Goal: Information Seeking & Learning: Check status

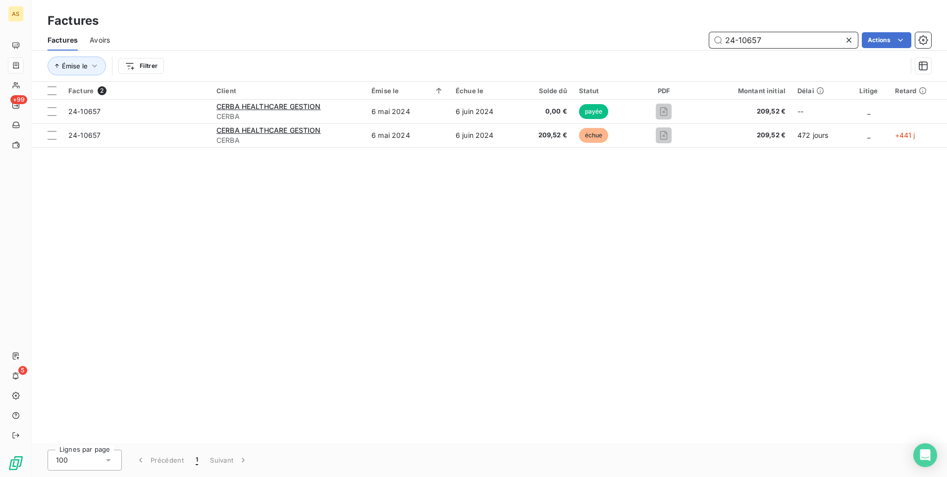
click at [804, 45] on input "24-10657" at bounding box center [784, 40] width 149 height 16
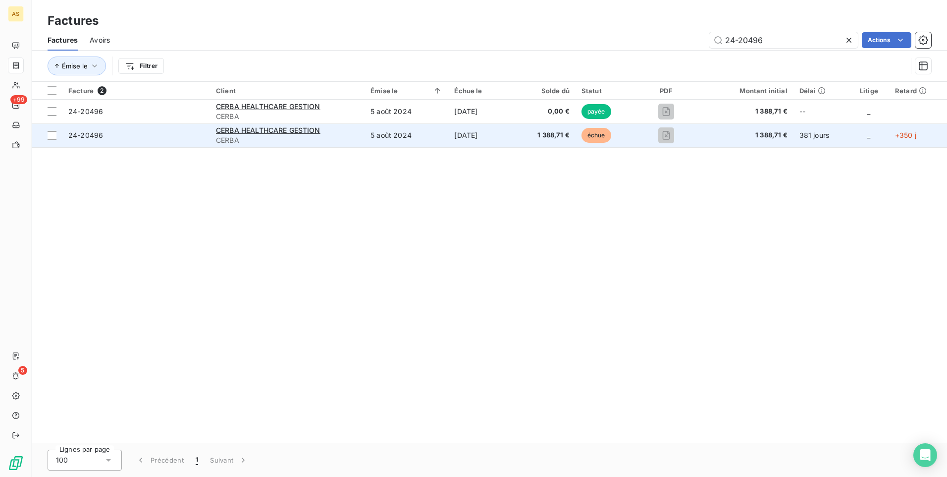
drag, startPoint x: 490, startPoint y: 186, endPoint x: 538, endPoint y: 145, distance: 63.3
click at [490, 186] on div "Facture 2 Client Émise le Échue le Solde dû Statut PDF Montant initial Délai Li…" at bounding box center [490, 262] width 916 height 361
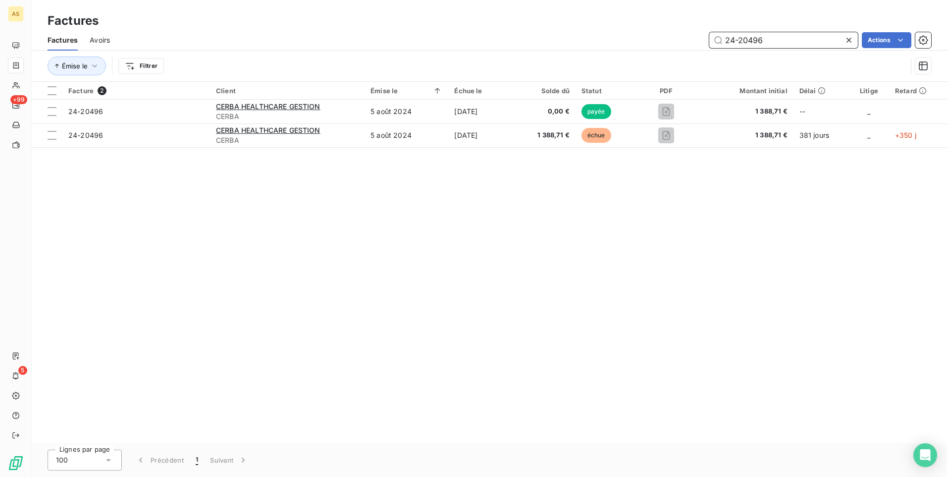
click at [782, 40] on input "24-20496" at bounding box center [784, 40] width 149 height 16
click at [768, 38] on input "24-25060" at bounding box center [784, 40] width 149 height 16
click at [783, 325] on div "Facture 2 Client Émise le Échue le Solde dû Statut PDF Montant initial Délai Li…" at bounding box center [490, 262] width 916 height 361
click at [811, 228] on div "Facture 2 Client Émise le Échue le Solde dû Statut PDF Montant initial Délai Li…" at bounding box center [490, 262] width 916 height 361
click at [518, 352] on div "Facture 2 Client Émise le Échue le Solde dû Statut PDF Montant initial Délai Li…" at bounding box center [490, 262] width 916 height 361
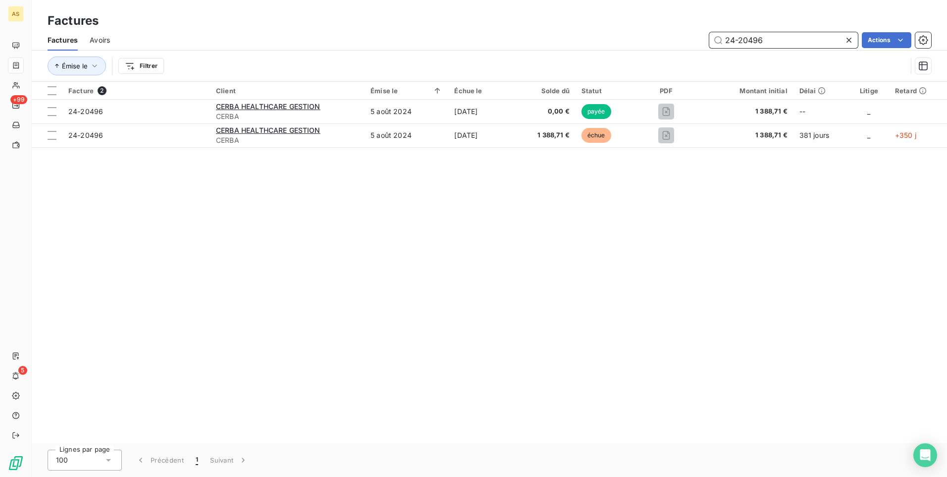
click at [764, 36] on input "24-20496" at bounding box center [784, 40] width 149 height 16
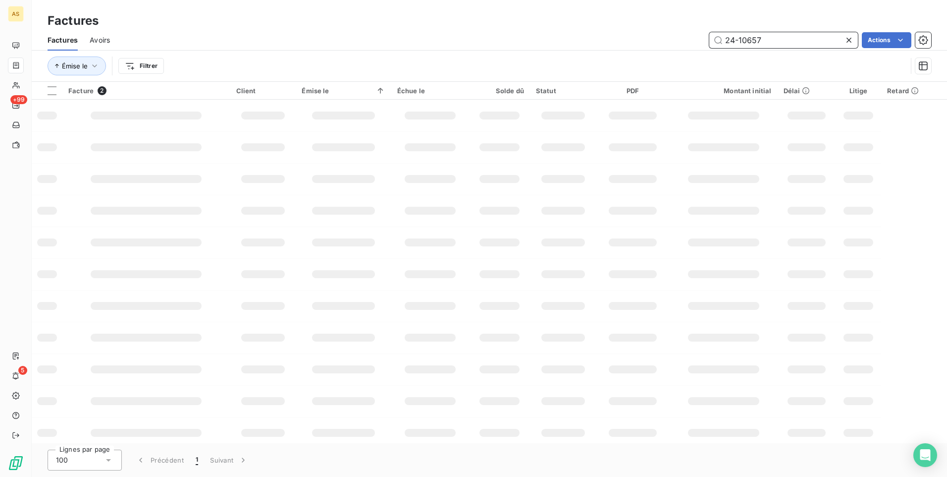
drag, startPoint x: 765, startPoint y: 38, endPoint x: 724, endPoint y: 40, distance: 41.2
click at [724, 40] on input "24-10657" at bounding box center [784, 40] width 149 height 16
click at [629, 18] on div "Factures" at bounding box center [490, 21] width 916 height 18
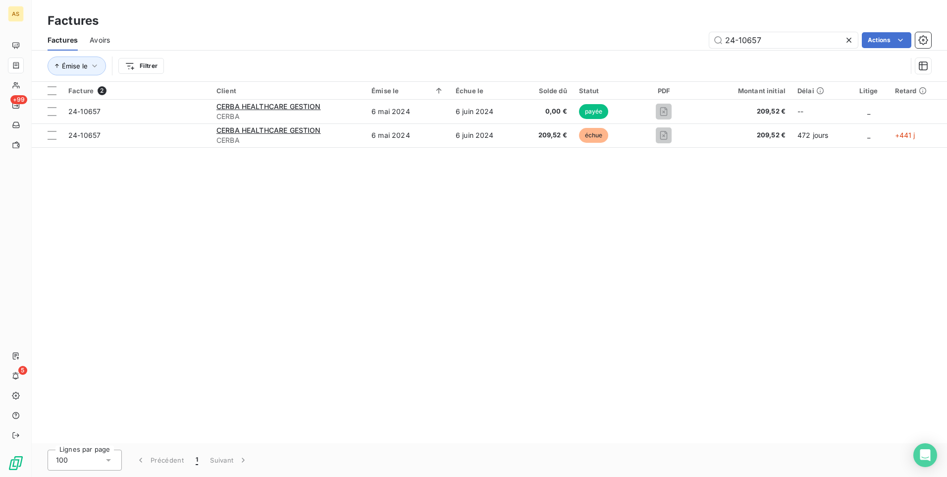
click at [429, 271] on div "Facture 2 Client Émise le Échue le Solde dû Statut PDF Montant initial Délai Li…" at bounding box center [490, 262] width 916 height 361
drag, startPoint x: 804, startPoint y: 36, endPoint x: 646, endPoint y: 41, distance: 158.7
click at [646, 41] on div "24-10657 Actions" at bounding box center [527, 40] width 810 height 16
paste input "31149"
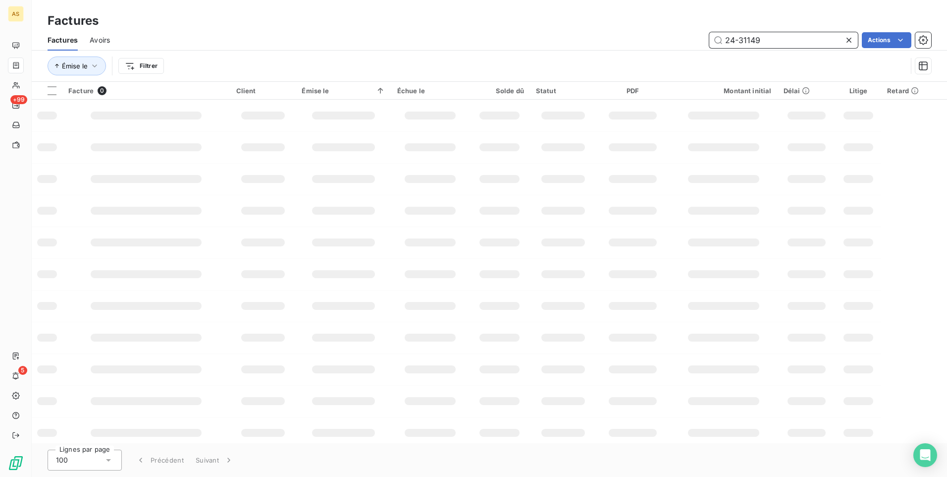
type input "24-31149"
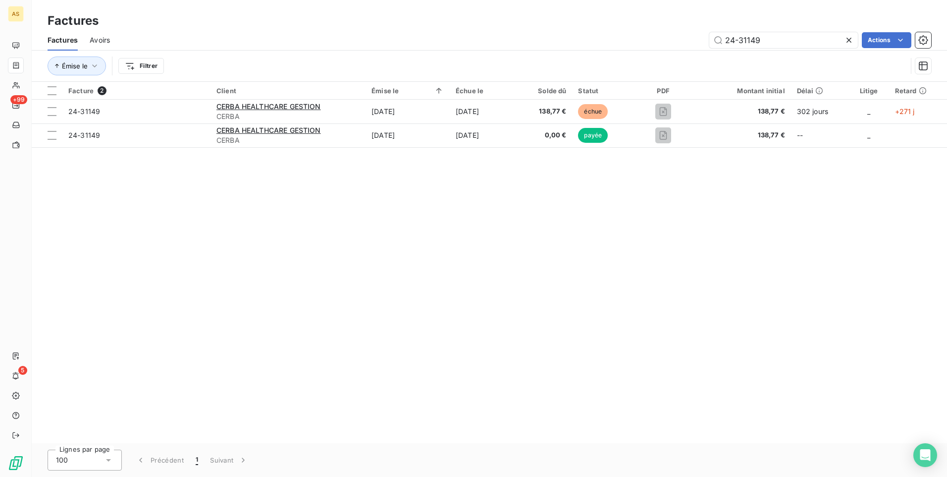
drag, startPoint x: 488, startPoint y: 260, endPoint x: 544, endPoint y: 219, distance: 69.5
click at [488, 260] on div "Facture 2 Client Émise le Échue le Solde dû Statut PDF Montant initial Délai Li…" at bounding box center [490, 262] width 916 height 361
click at [543, 280] on div "Facture 2 Client Émise le Échue le Solde dû Statut PDF Montant initial Délai Li…" at bounding box center [490, 262] width 916 height 361
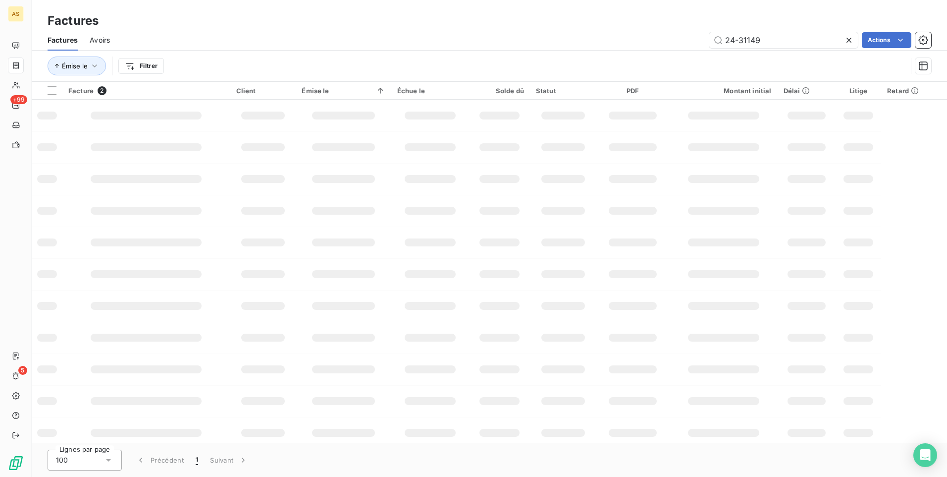
click at [365, 362] on td at bounding box center [343, 369] width 95 height 32
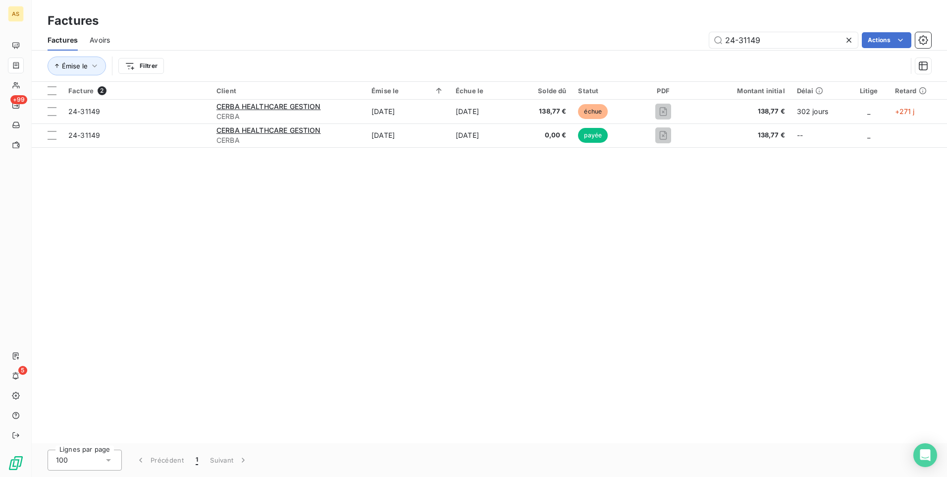
click at [128, 289] on div "Facture 2 Client Émise le Échue le Solde dû Statut PDF Montant initial Délai Li…" at bounding box center [490, 262] width 916 height 361
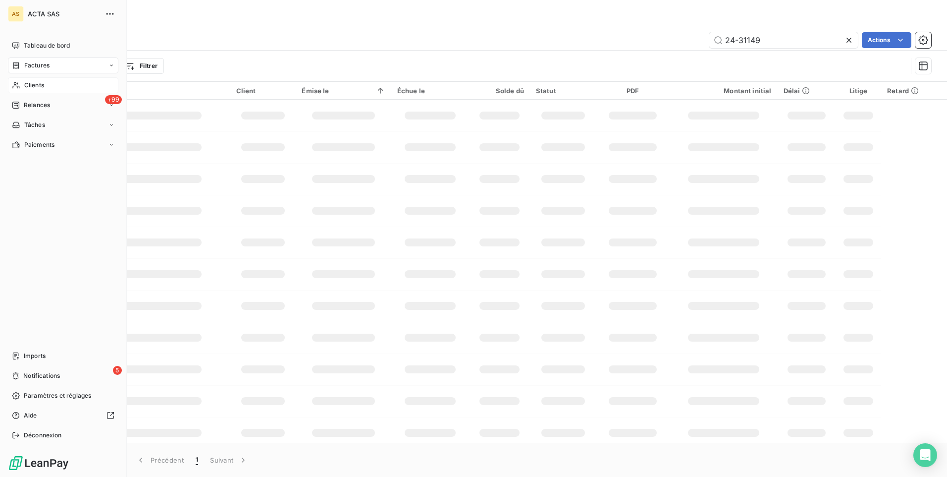
click at [30, 84] on span "Clients" at bounding box center [34, 85] width 20 height 9
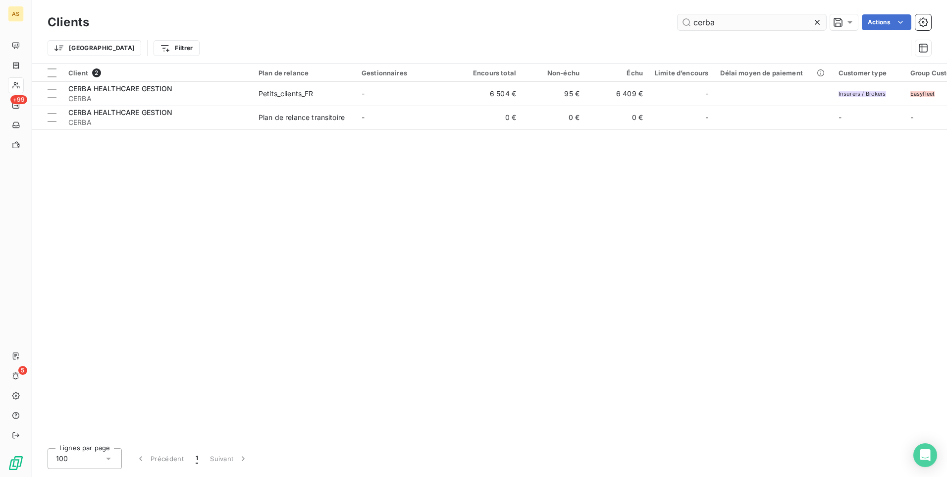
click at [741, 22] on input "cerba" at bounding box center [752, 22] width 149 height 16
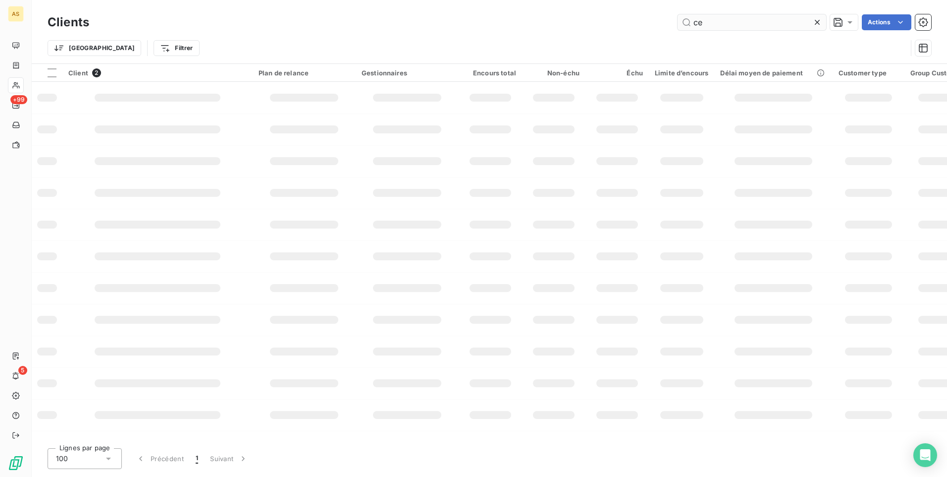
type input "c"
type input "25-14907"
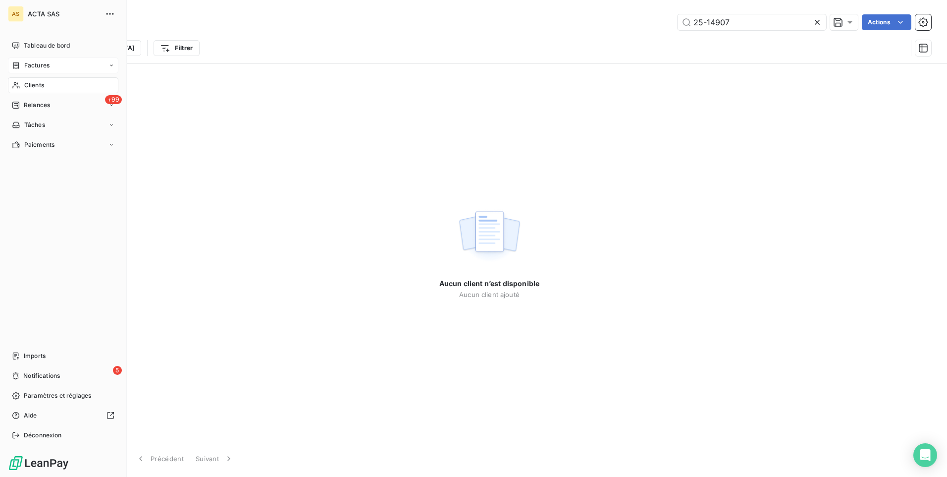
click at [38, 69] on span "Factures" at bounding box center [36, 65] width 25 height 9
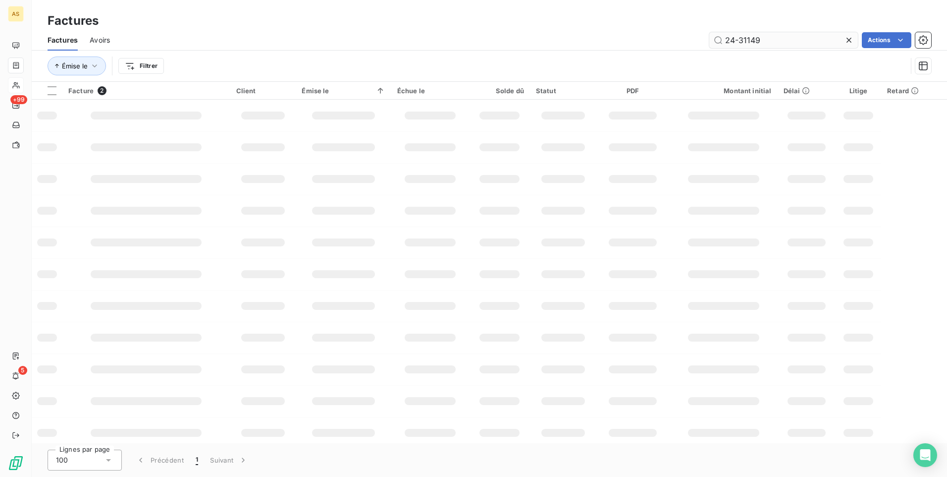
click at [805, 43] on input "24-31149" at bounding box center [784, 40] width 149 height 16
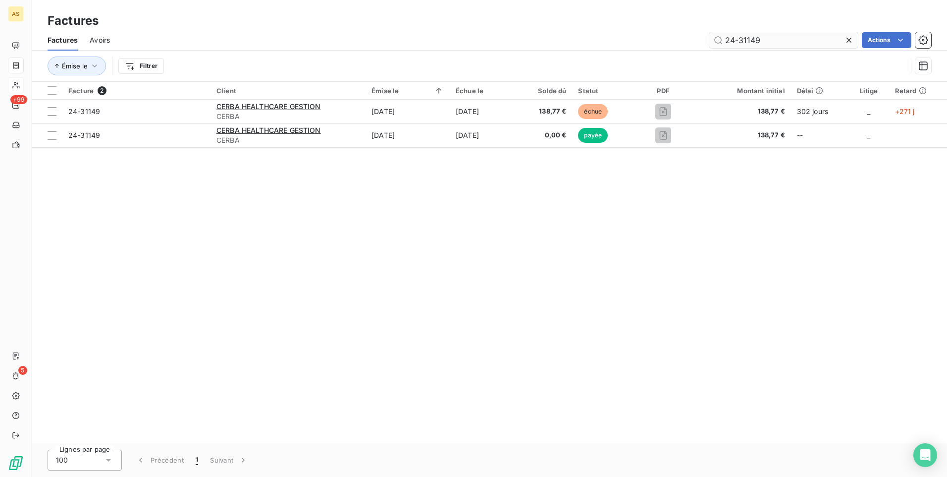
click at [779, 42] on input "24-31149" at bounding box center [784, 40] width 149 height 16
drag, startPoint x: 779, startPoint y: 42, endPoint x: 689, endPoint y: 49, distance: 90.5
click at [689, 49] on div "Factures Avoirs 24-31149 Actions" at bounding box center [490, 40] width 916 height 21
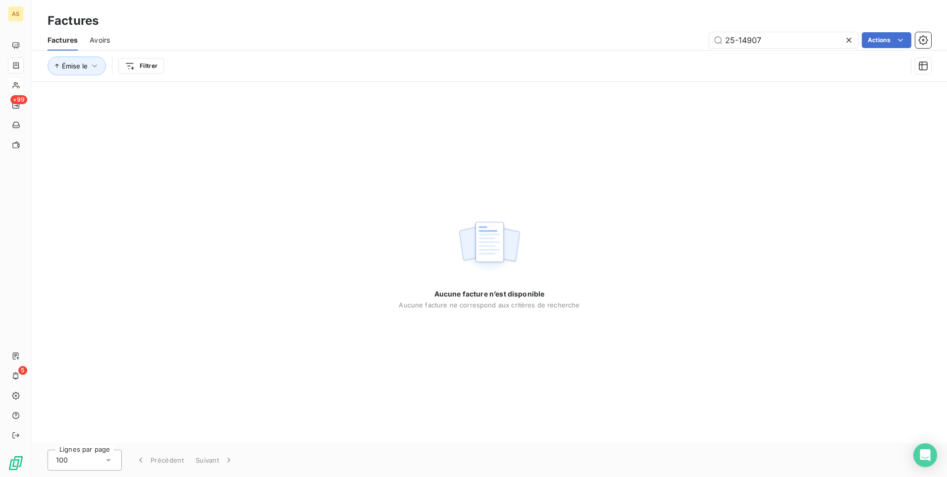
type input "25-14907"
drag, startPoint x: 756, startPoint y: 96, endPoint x: 733, endPoint y: 75, distance: 31.2
click at [757, 95] on div "Aucune facture n’est disponible Aucune facture ne correspond aux critères de re…" at bounding box center [490, 262] width 916 height 361
click at [102, 38] on span "Avoirs" at bounding box center [100, 40] width 20 height 10
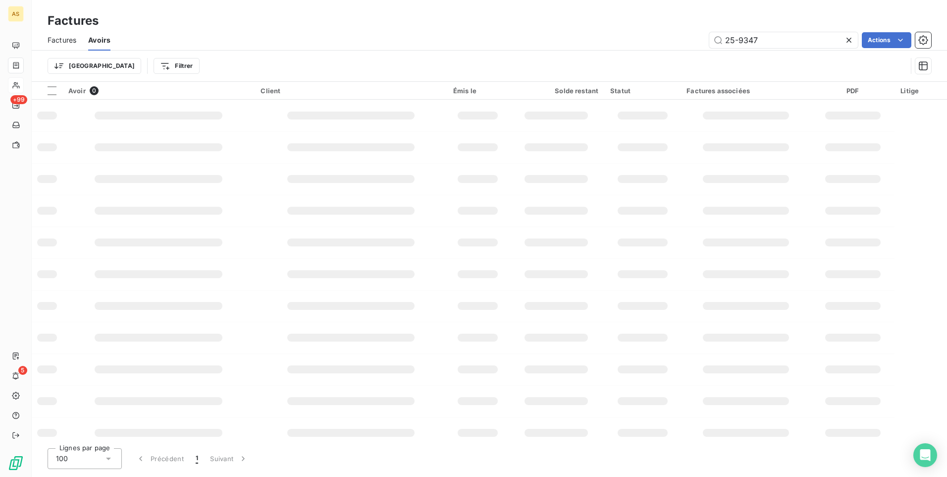
click at [622, 66] on div "Trier Filtrer" at bounding box center [478, 65] width 860 height 19
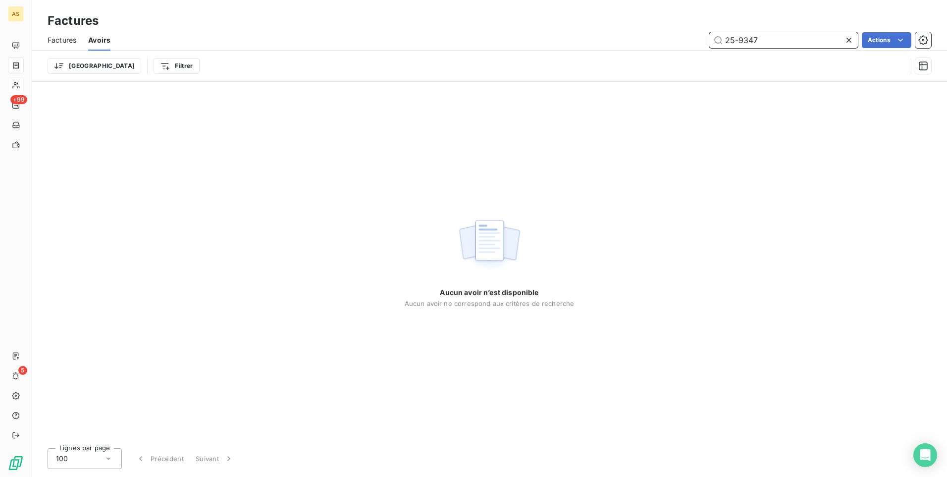
drag, startPoint x: 782, startPoint y: 40, endPoint x: 725, endPoint y: 44, distance: 56.6
click at [725, 44] on input "25-9347" at bounding box center [784, 40] width 149 height 16
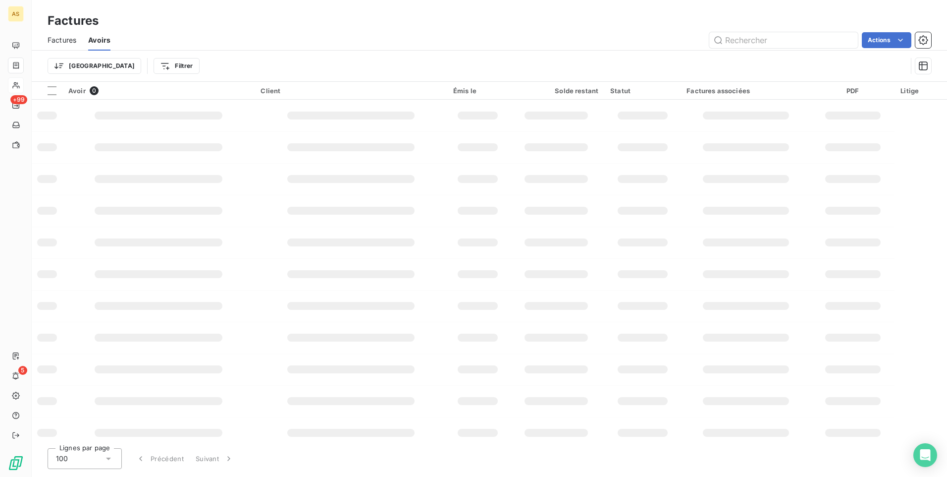
click at [339, 62] on div "Trier Filtrer" at bounding box center [478, 65] width 860 height 19
click at [68, 42] on span "Factures" at bounding box center [62, 40] width 29 height 10
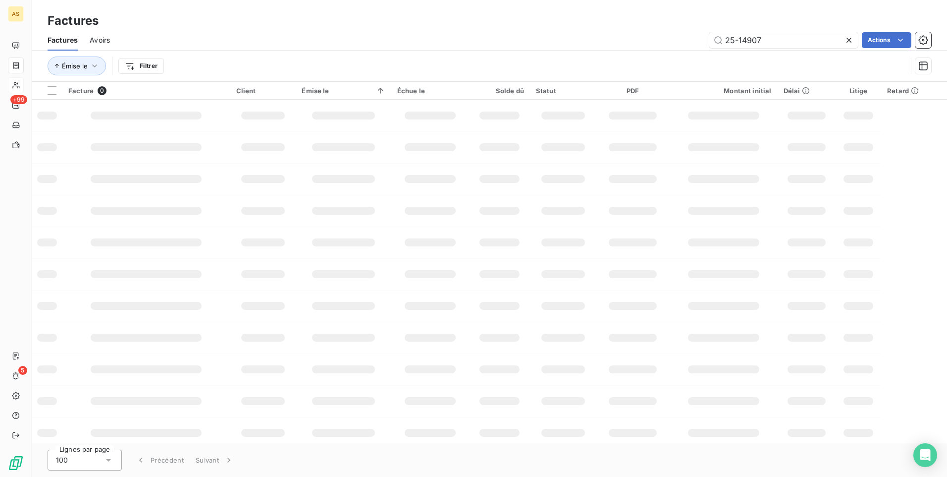
click at [316, 35] on div "25-14907 Actions" at bounding box center [527, 40] width 810 height 16
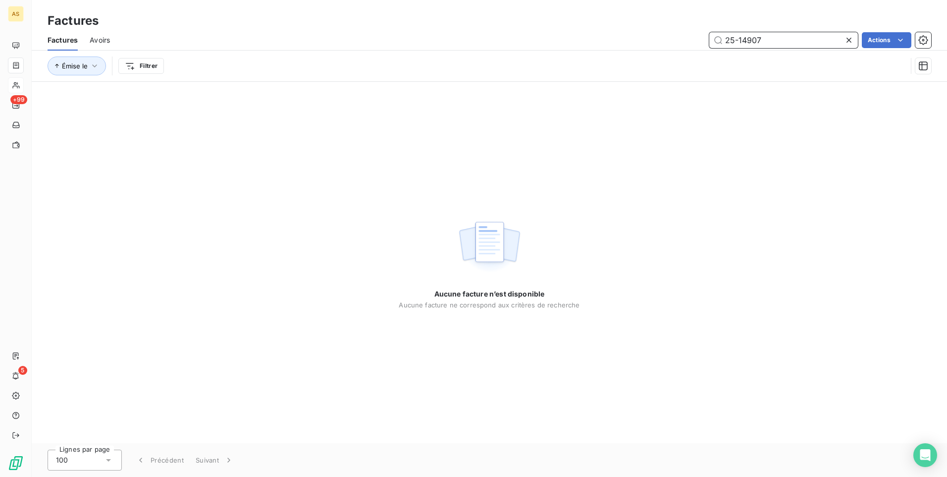
click at [779, 37] on input "25-14907" at bounding box center [784, 40] width 149 height 16
click at [849, 42] on icon at bounding box center [849, 40] width 10 height 10
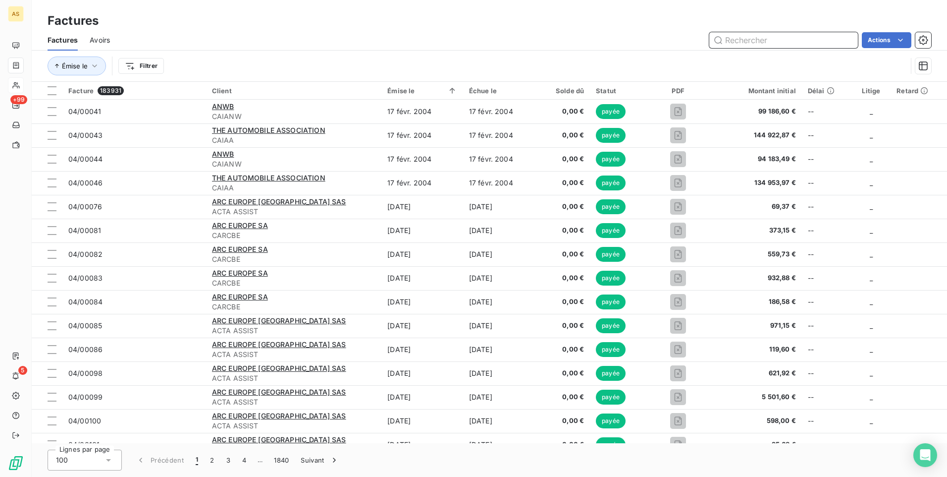
click at [821, 41] on input "text" at bounding box center [784, 40] width 149 height 16
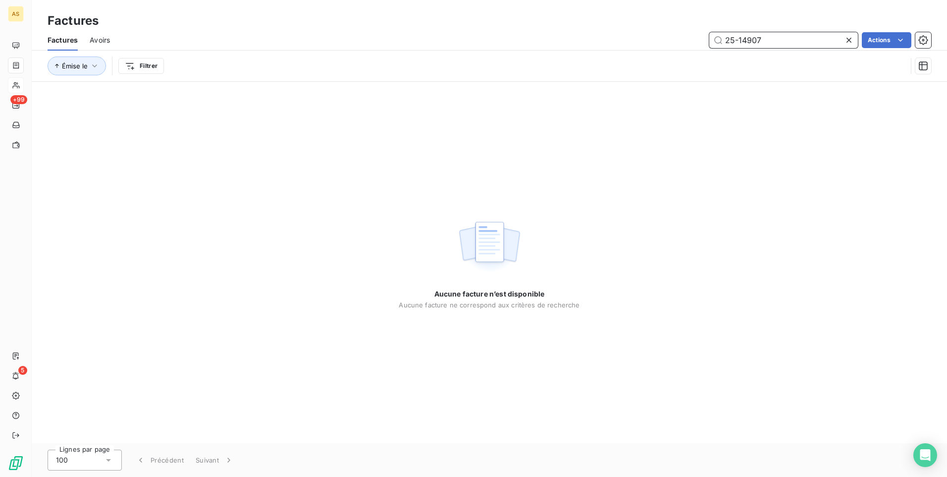
type input "25-14907"
click at [379, 210] on div "Aucune facture n’est disponible Aucune facture ne correspond aux critères de re…" at bounding box center [490, 262] width 916 height 361
click at [762, 174] on div "Aucune facture n’est disponible Aucune facture ne correspond aux critères de re…" at bounding box center [490, 262] width 916 height 361
drag, startPoint x: 789, startPoint y: 37, endPoint x: 714, endPoint y: 45, distance: 75.7
click at [714, 45] on input "25-14907" at bounding box center [784, 40] width 149 height 16
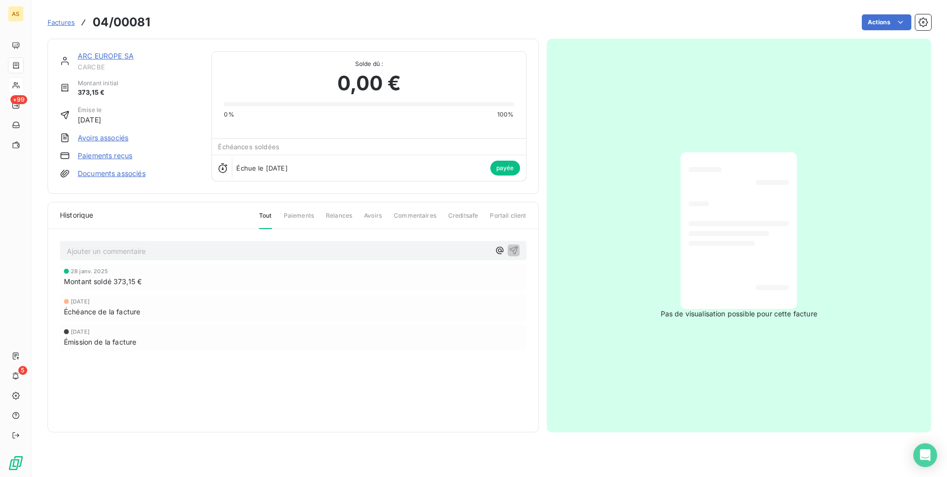
click at [605, 455] on section "Factures 04/00081 Actions ARC EUROPE SA CARCBE Montant initial 373,15 € Émise l…" at bounding box center [490, 238] width 916 height 477
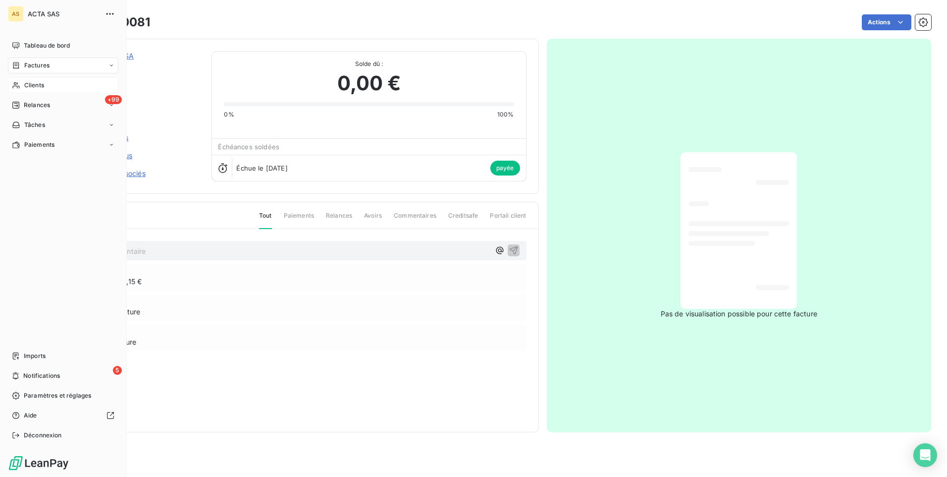
drag, startPoint x: 25, startPoint y: 66, endPoint x: 118, endPoint y: 66, distance: 92.7
click at [25, 66] on span "Factures" at bounding box center [36, 65] width 25 height 9
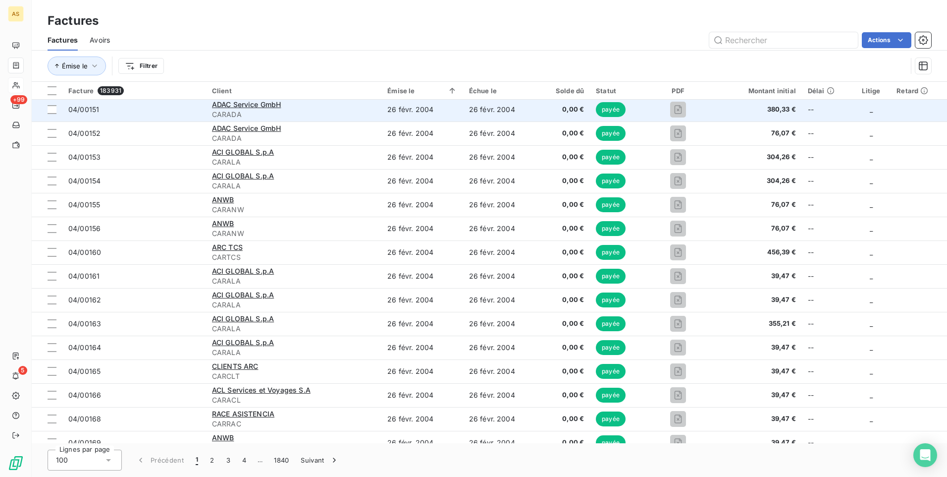
scroll to position [743, 0]
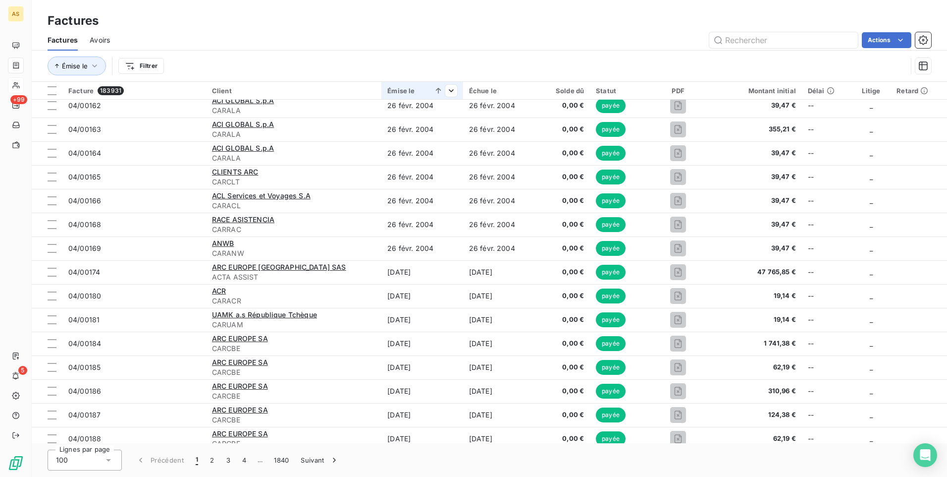
click at [408, 91] on div "Émise le" at bounding box center [423, 91] width 70 height 8
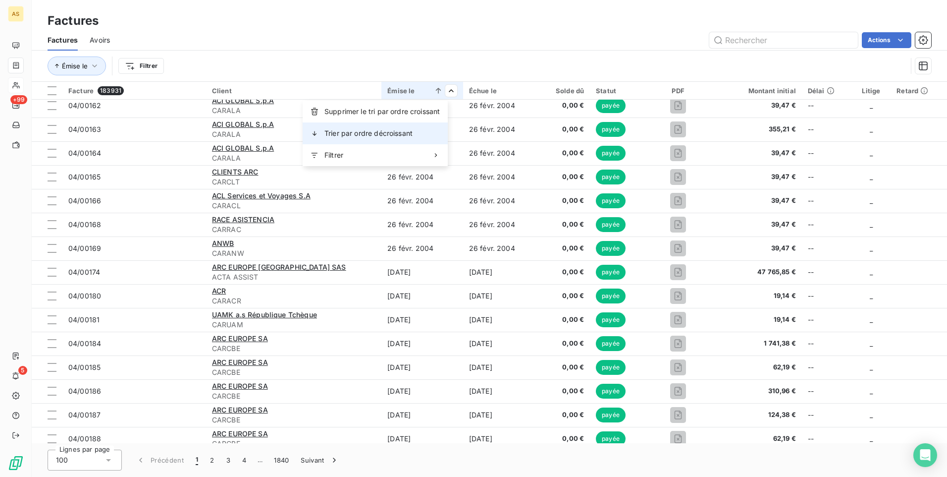
click at [385, 136] on span "Trier par ordre décroissant" at bounding box center [369, 133] width 88 height 10
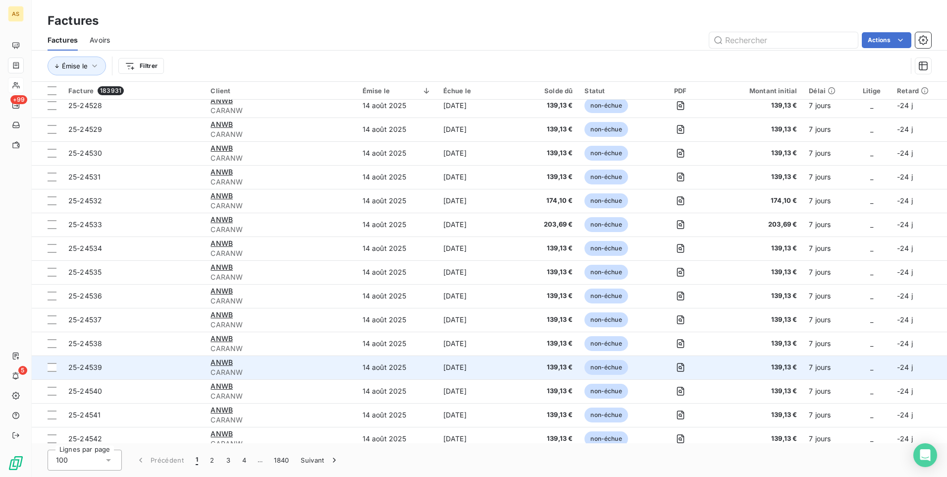
scroll to position [545, 0]
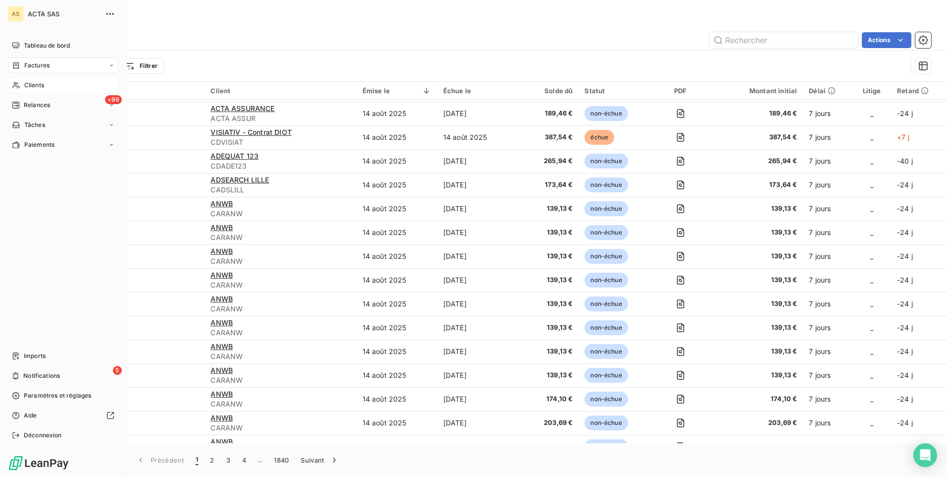
click at [54, 63] on div "Factures" at bounding box center [63, 65] width 111 height 16
click at [104, 66] on div "Factures" at bounding box center [63, 65] width 111 height 16
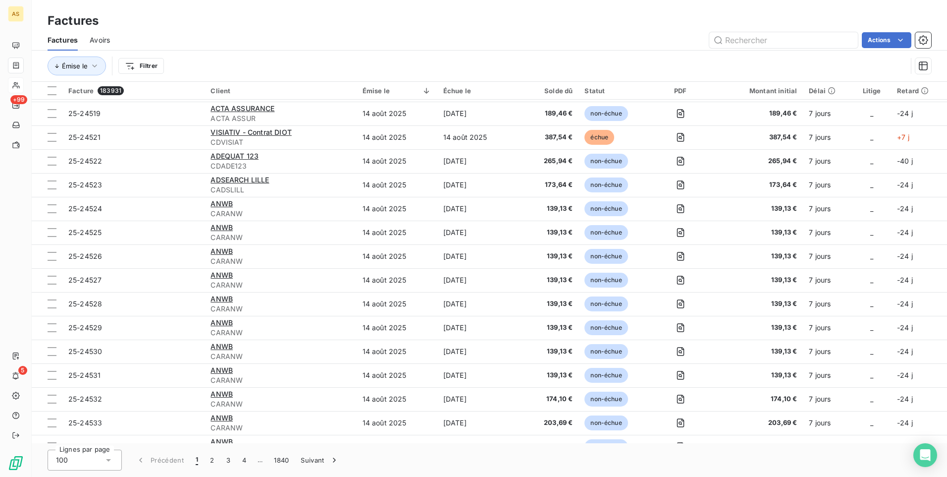
click at [718, 17] on div "Factures" at bounding box center [490, 21] width 916 height 18
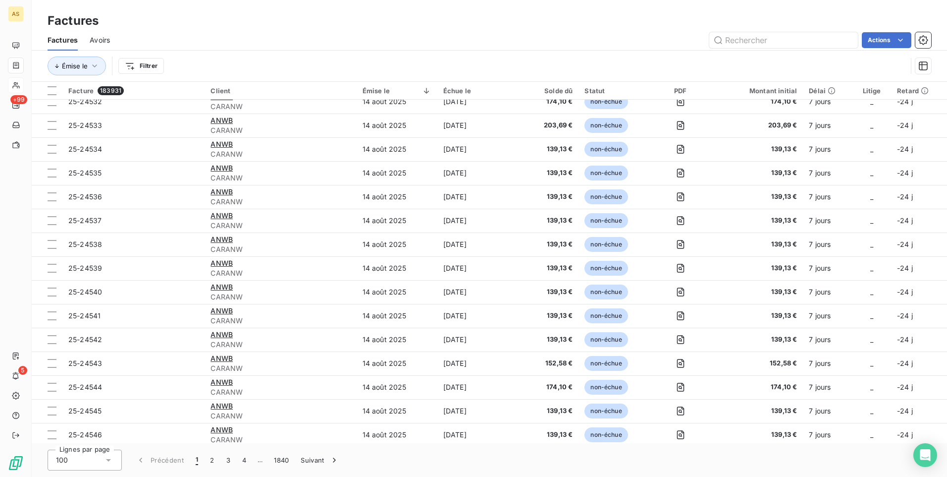
scroll to position [595, 0]
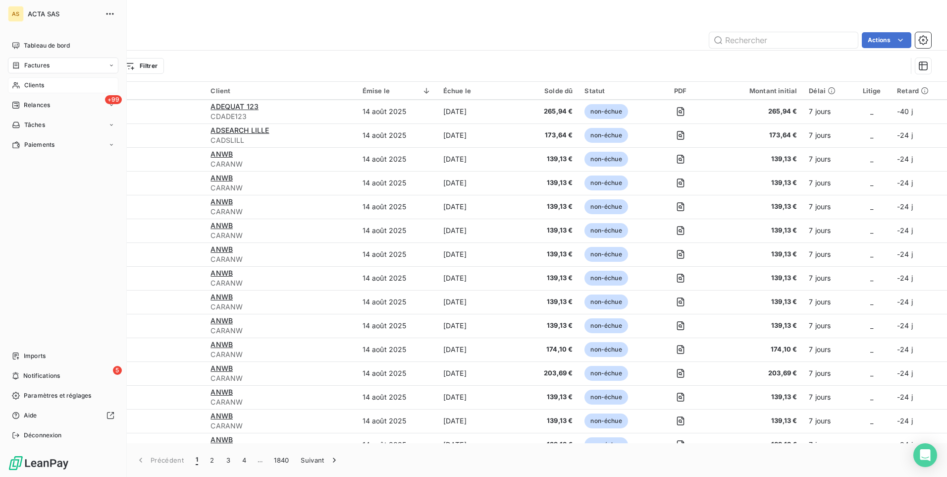
click at [30, 66] on span "Factures" at bounding box center [36, 65] width 25 height 9
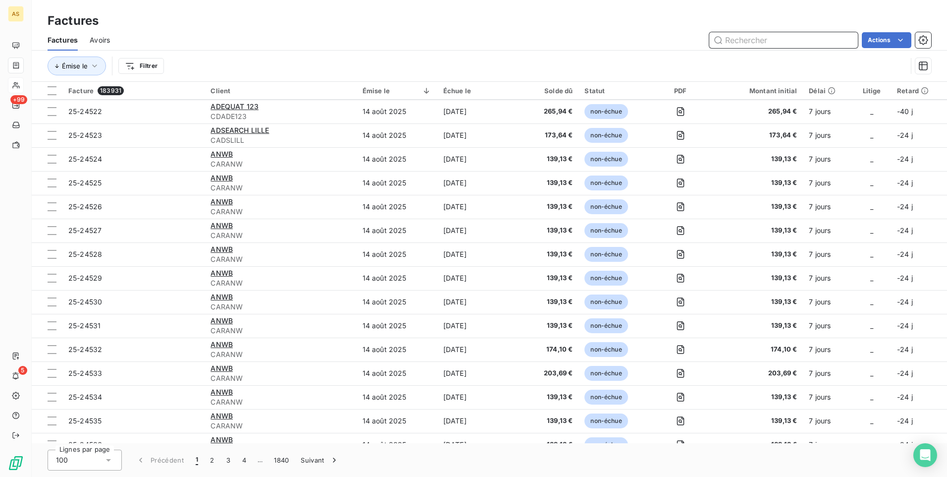
click at [753, 40] on input "text" at bounding box center [784, 40] width 149 height 16
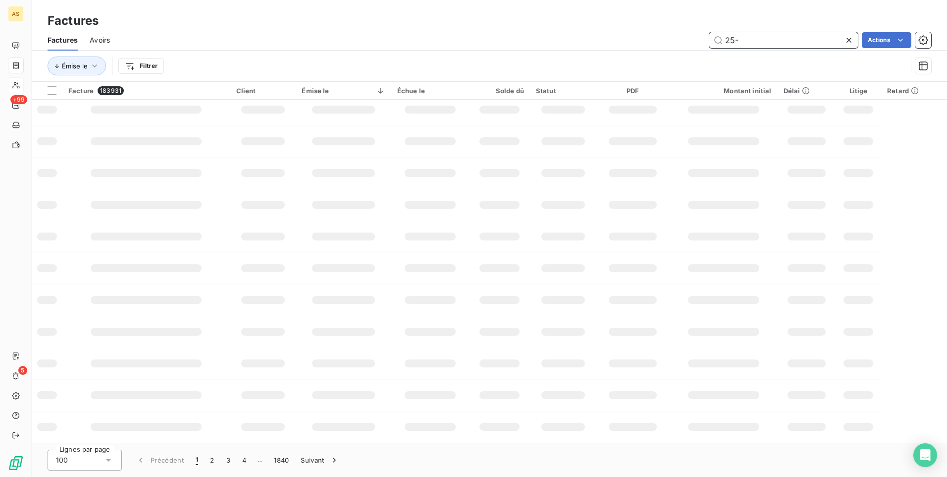
scroll to position [133, 0]
type input "25-14907"
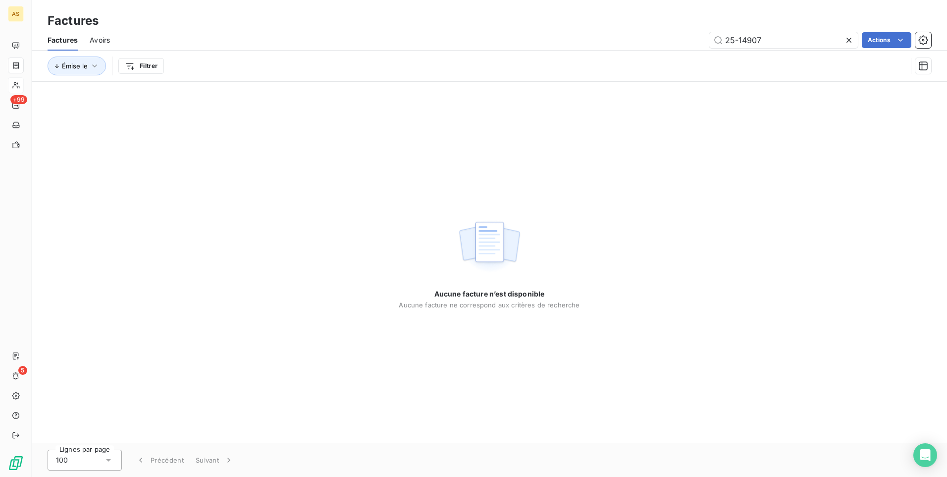
click at [778, 250] on div "Aucune facture n’est disponible Aucune facture ne correspond aux critères de re…" at bounding box center [490, 262] width 916 height 361
click at [277, 179] on div "Aucune facture n’est disponible Aucune facture ne correspond aux critères de re…" at bounding box center [490, 262] width 916 height 361
click at [350, 239] on div "Aucune facture n’est disponible Aucune facture ne correspond aux critères de re…" at bounding box center [490, 262] width 916 height 361
click at [685, 188] on div "Aucune facture n’est disponible Aucune facture ne correspond aux critères de re…" at bounding box center [490, 262] width 916 height 361
